Goal: Find specific page/section: Find specific page/section

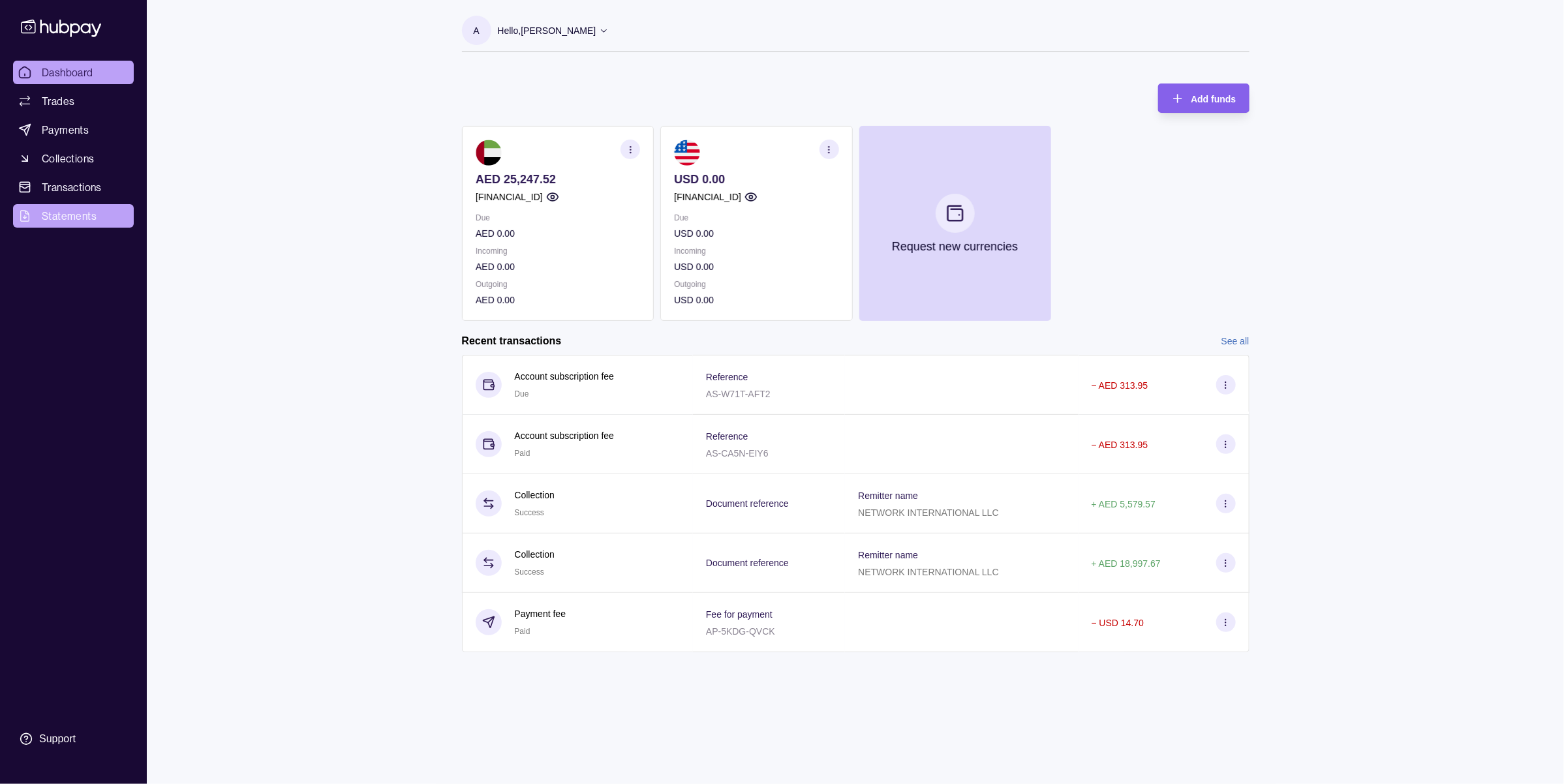
click at [65, 209] on span "Statements" at bounding box center [69, 216] width 55 height 16
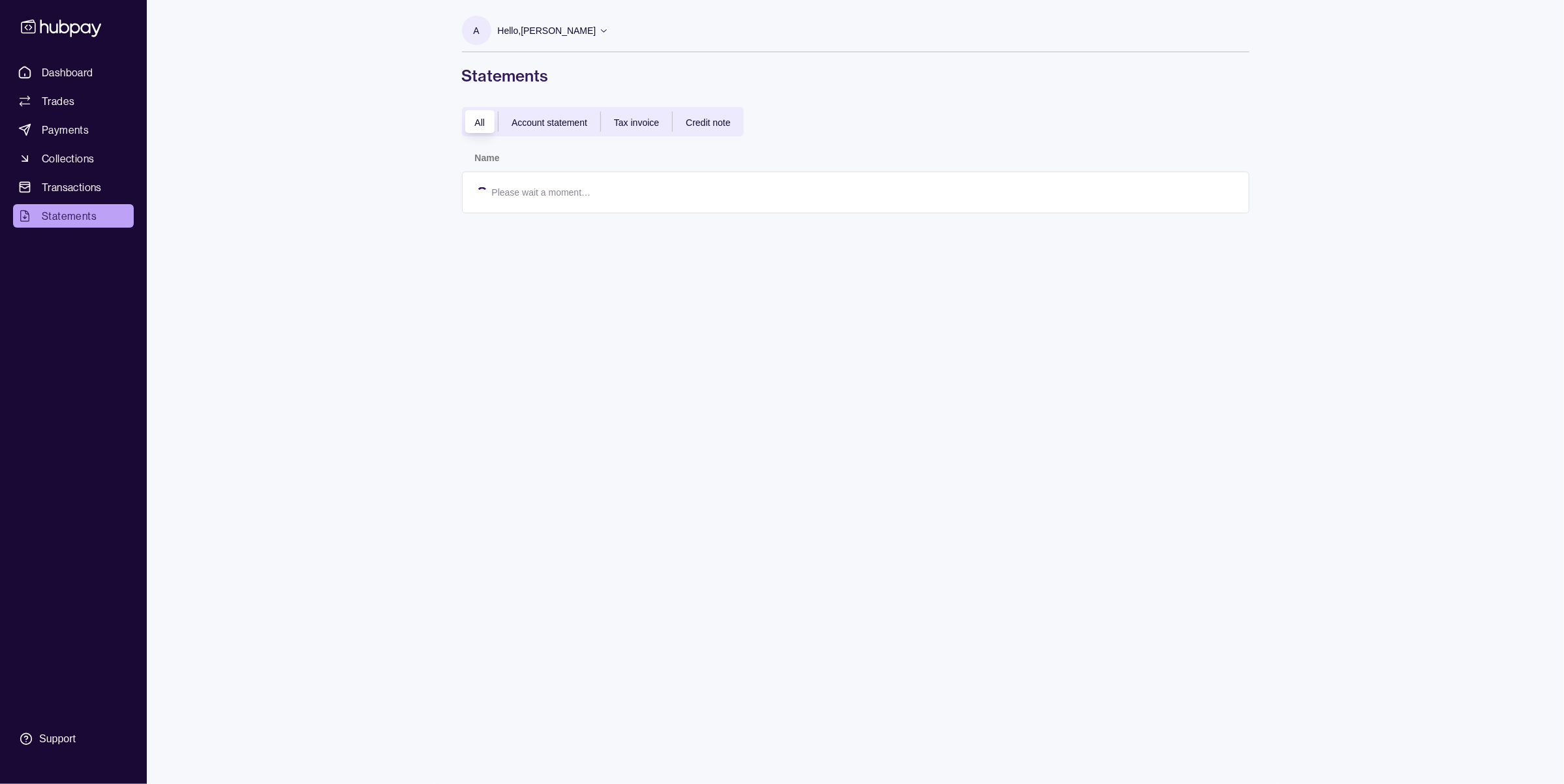
click at [520, 120] on span "Account statement" at bounding box center [549, 122] width 76 height 10
click at [520, 121] on span "Account statement" at bounding box center [549, 122] width 76 height 10
click at [69, 135] on span "Payments" at bounding box center [65, 130] width 47 height 16
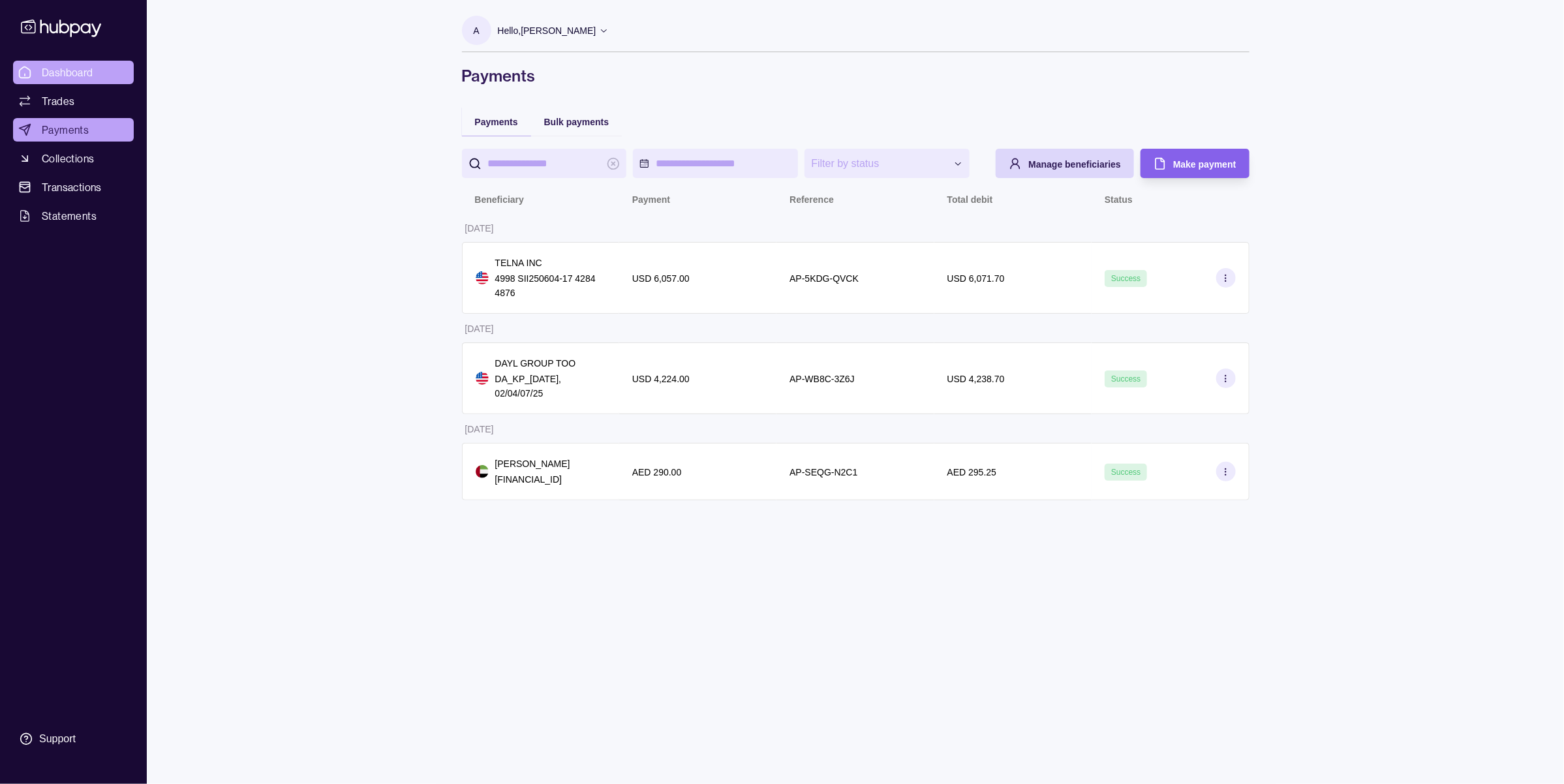
click at [69, 67] on span "Dashboard" at bounding box center [67, 73] width 52 height 16
